Goal: Transaction & Acquisition: Purchase product/service

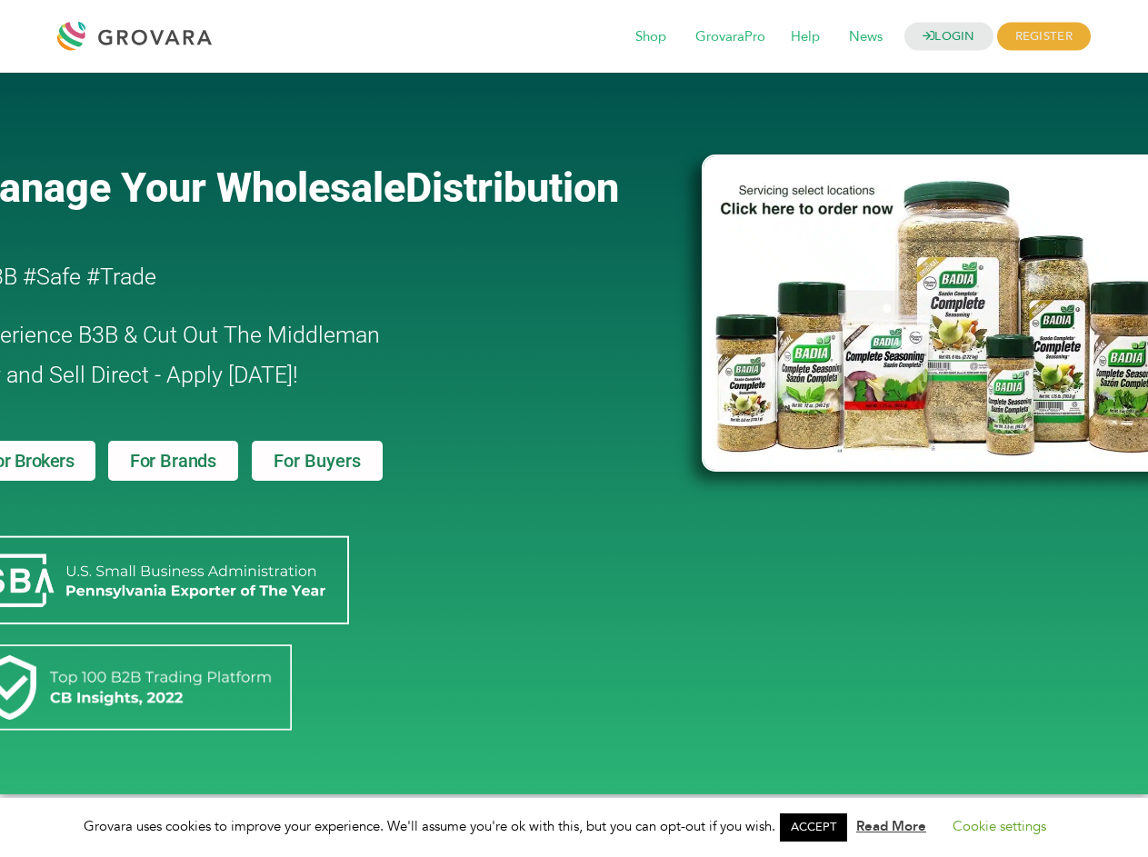
click at [819, 827] on link "ACCEPT" at bounding box center [813, 827] width 67 height 28
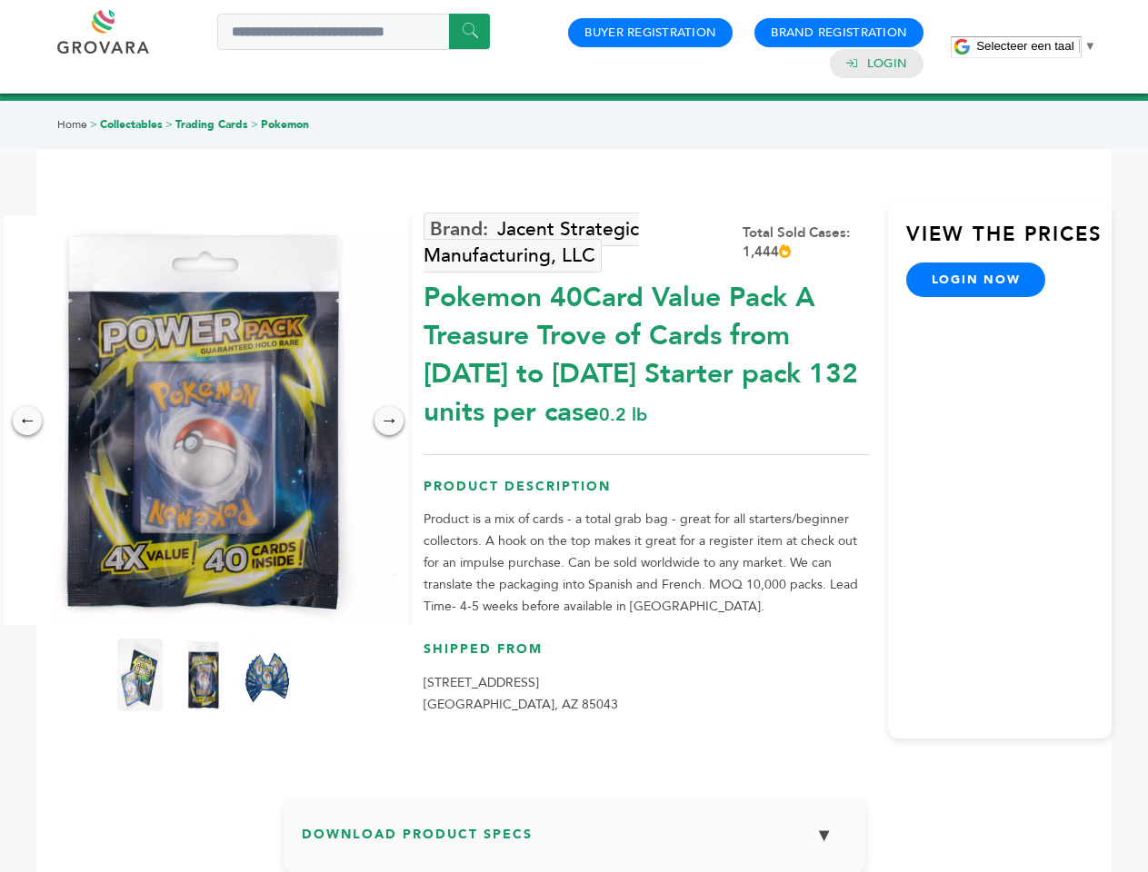
click at [1036, 45] on span "Selecteer een taal" at bounding box center [1024, 46] width 97 height 14
click at [204, 421] on img at bounding box center [203, 420] width 409 height 409
click at [0, 0] on div "×" at bounding box center [0, 0] width 0 height 0
click at [389, 421] on div "→" at bounding box center [388, 420] width 29 height 29
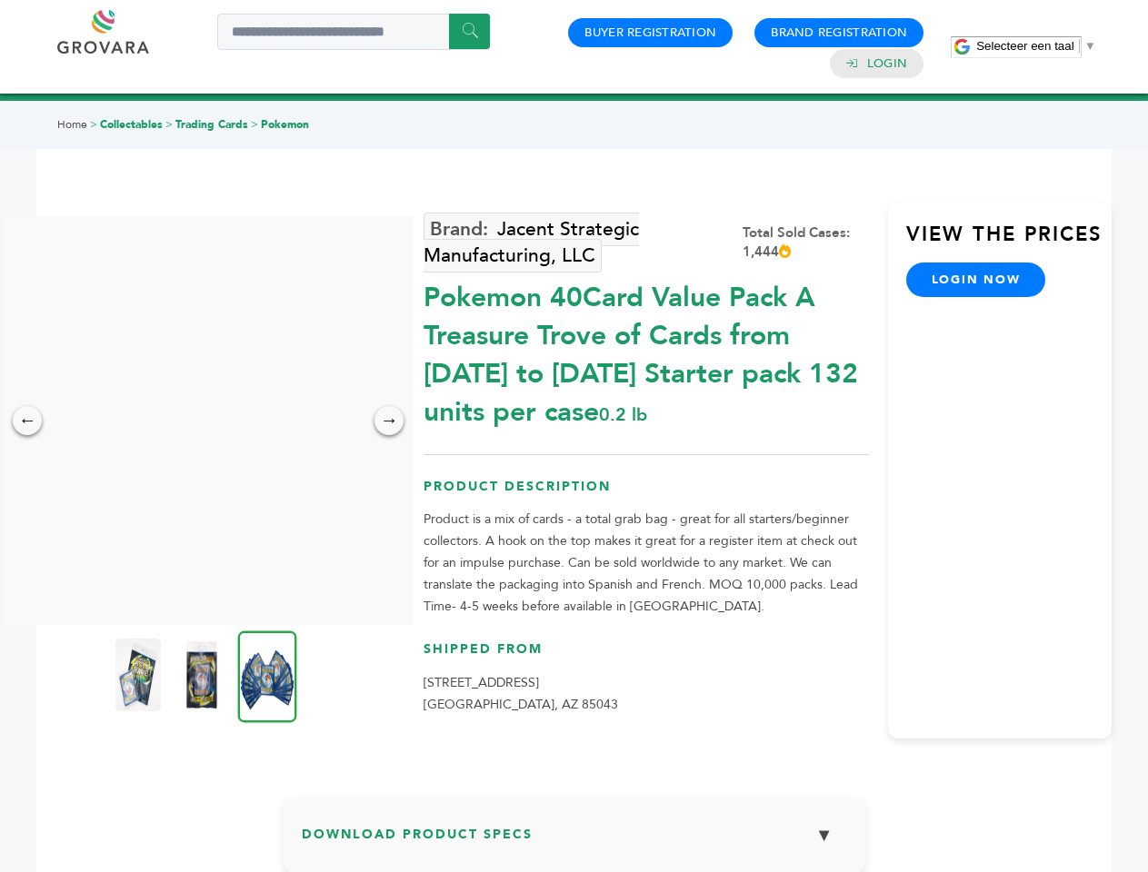
click at [140, 675] on img at bounding box center [137, 675] width 45 height 73
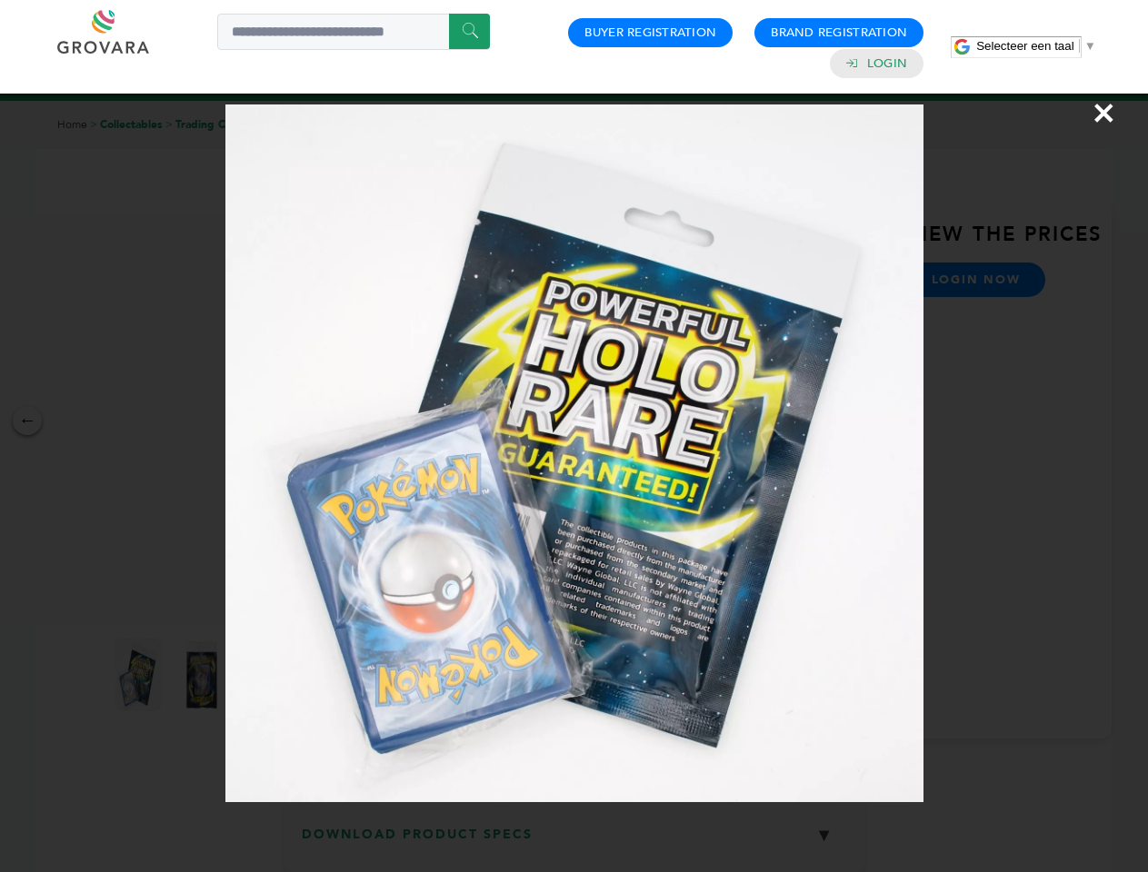
click at [204, 675] on div "×" at bounding box center [574, 436] width 1148 height 872
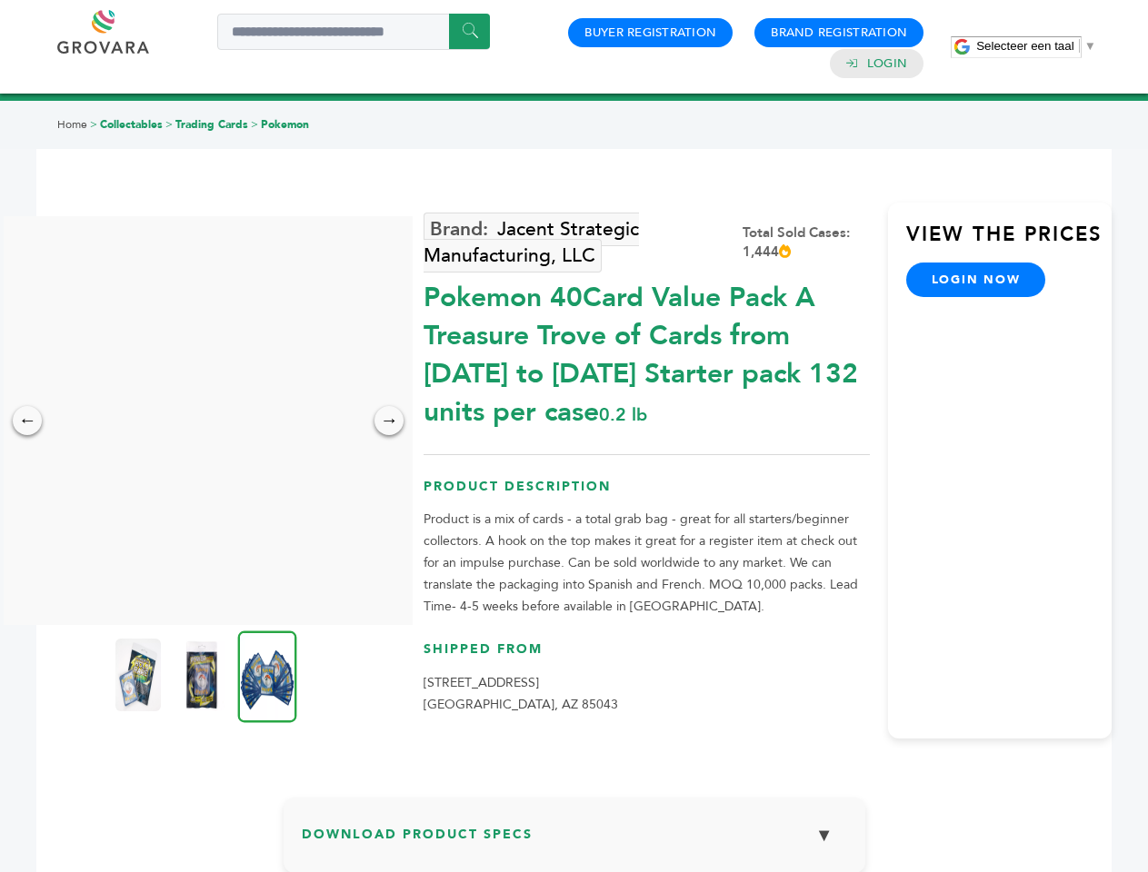
click at [267, 675] on img at bounding box center [267, 677] width 59 height 92
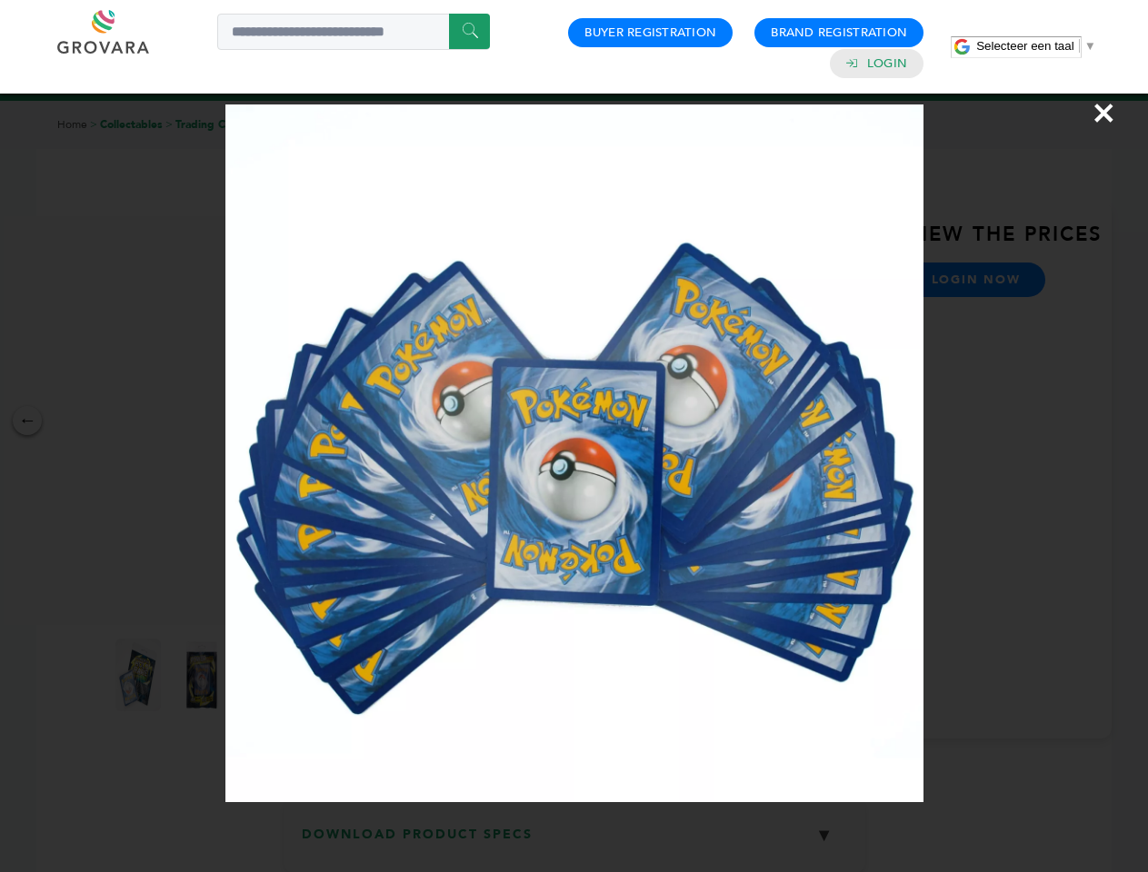
click at [574, 842] on div "×" at bounding box center [574, 436] width 1148 height 872
